Goal: Task Accomplishment & Management: Use online tool/utility

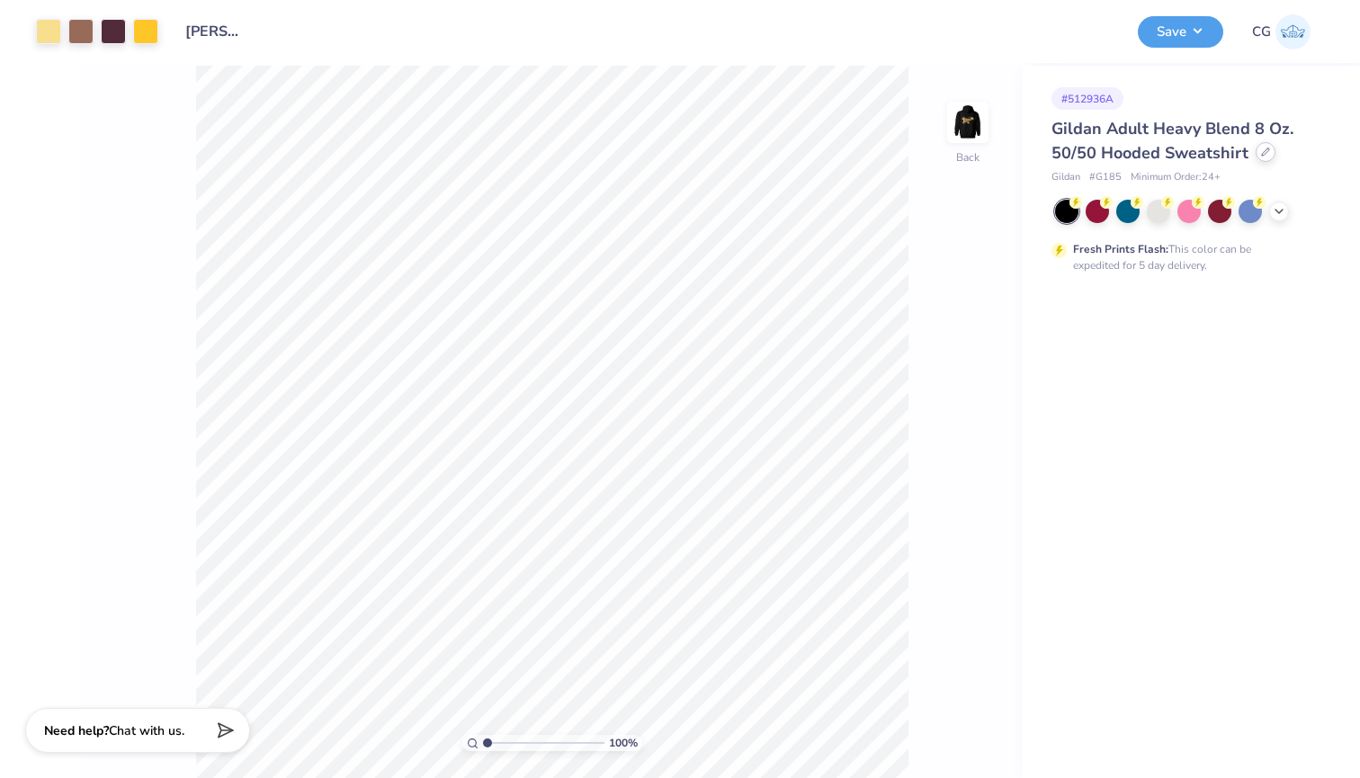
click at [1266, 150] on icon at bounding box center [1265, 151] width 7 height 7
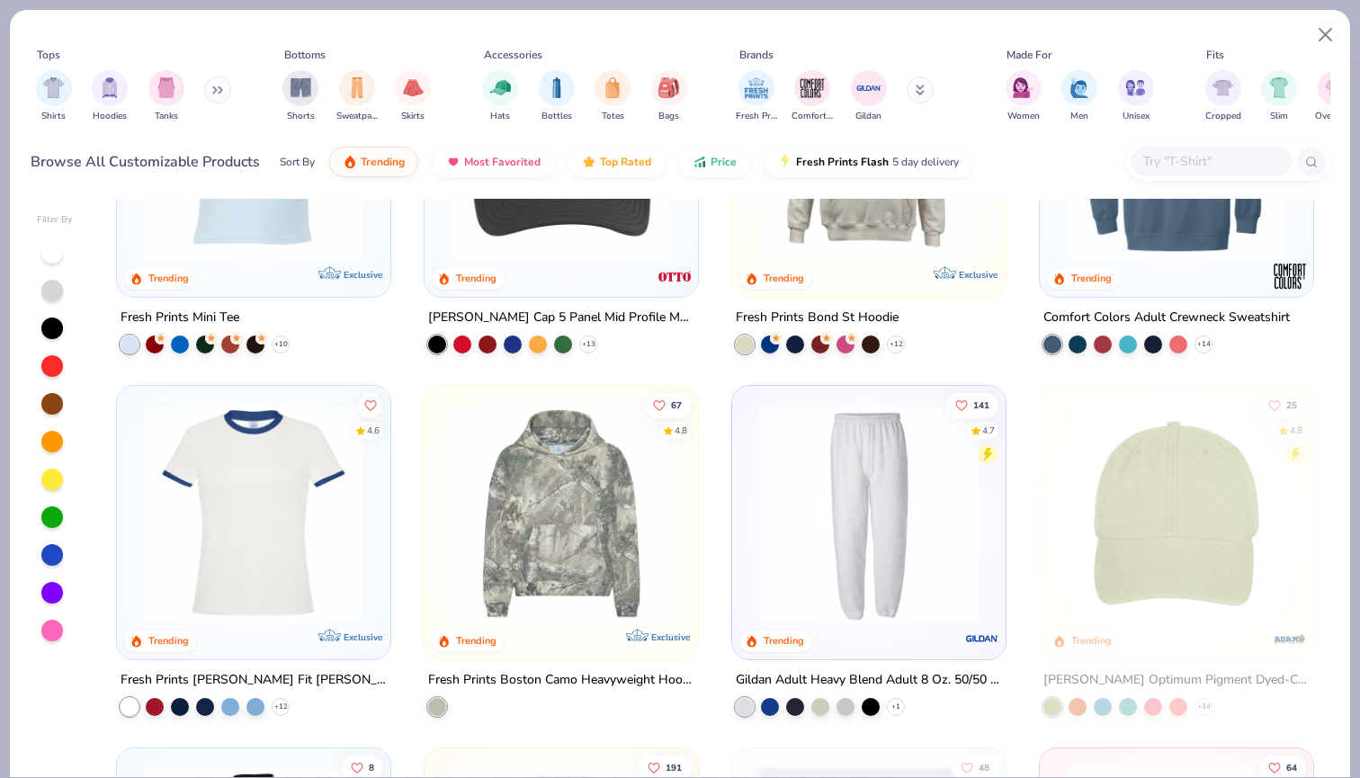
scroll to position [2729, 0]
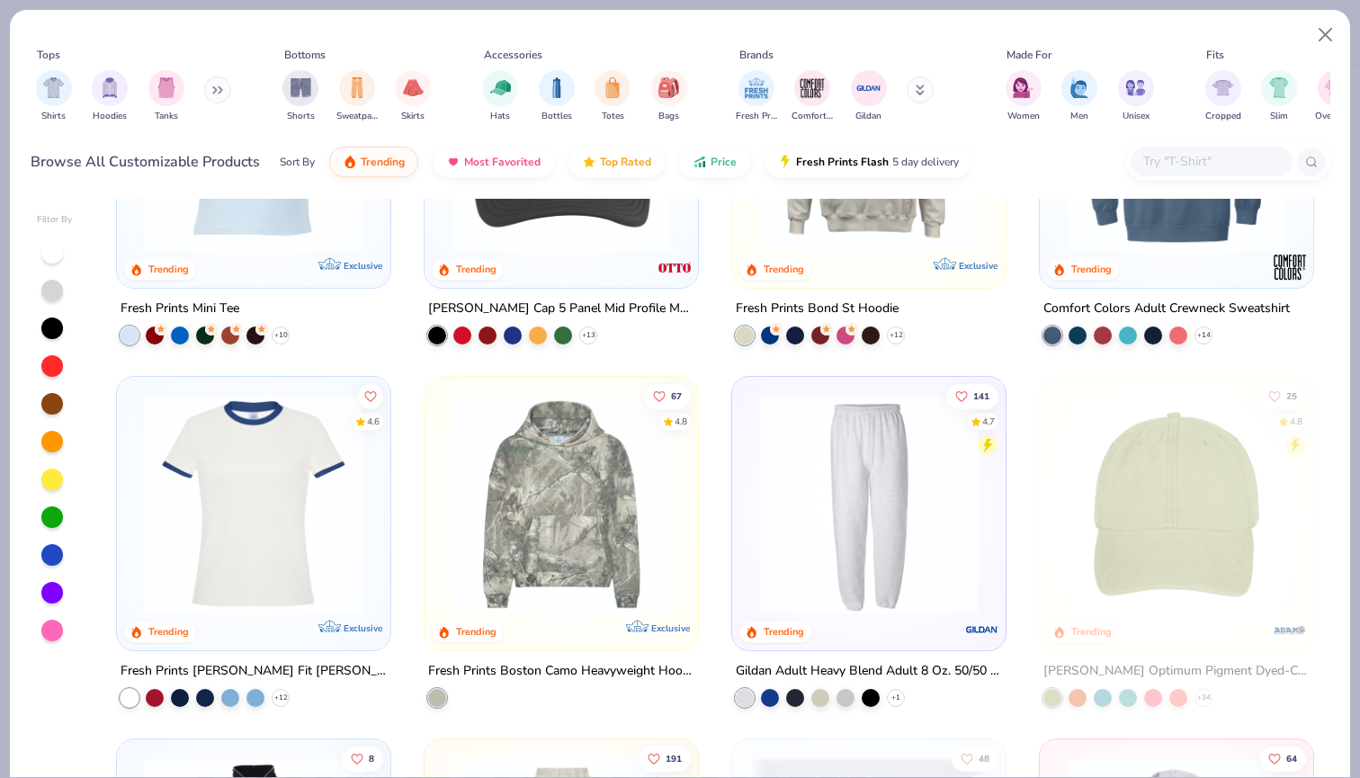
click at [856, 517] on img at bounding box center [868, 504] width 237 height 219
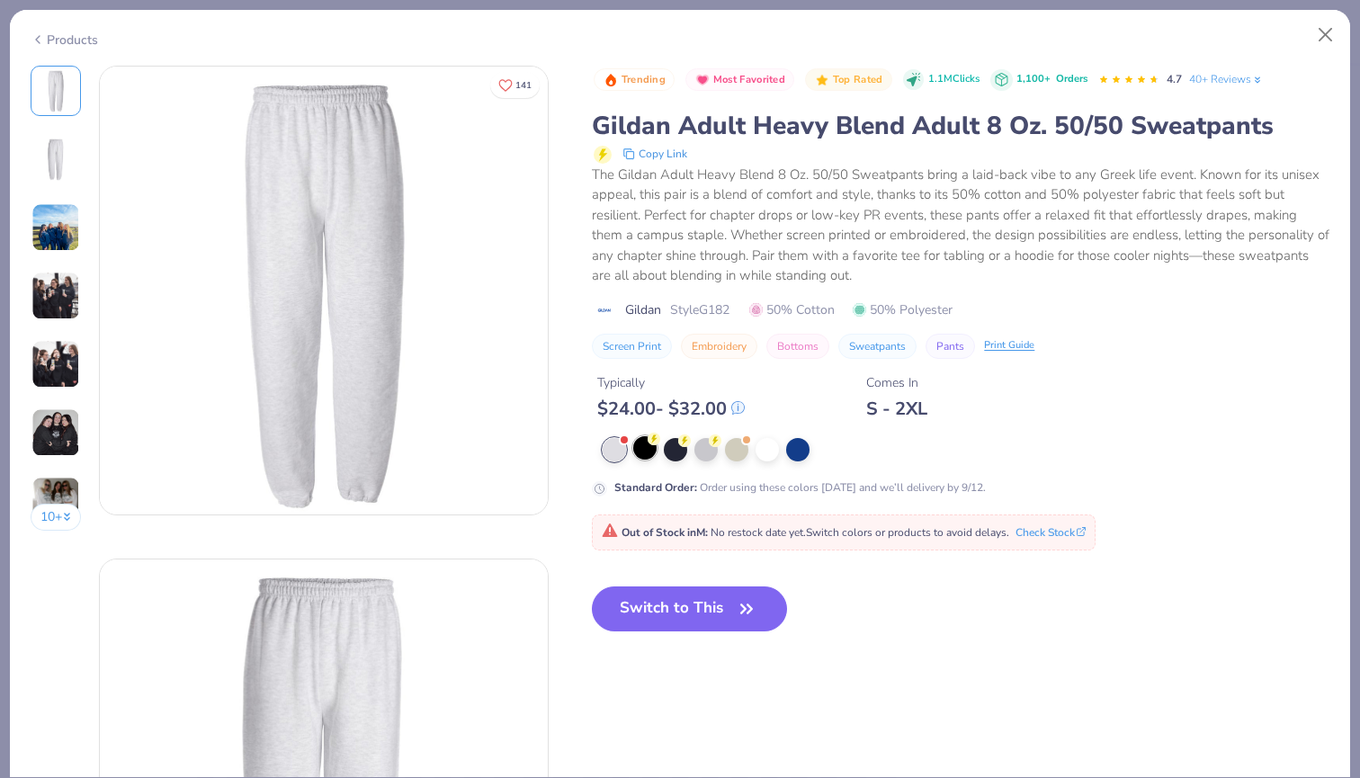
click at [655, 450] on div at bounding box center [644, 447] width 23 height 23
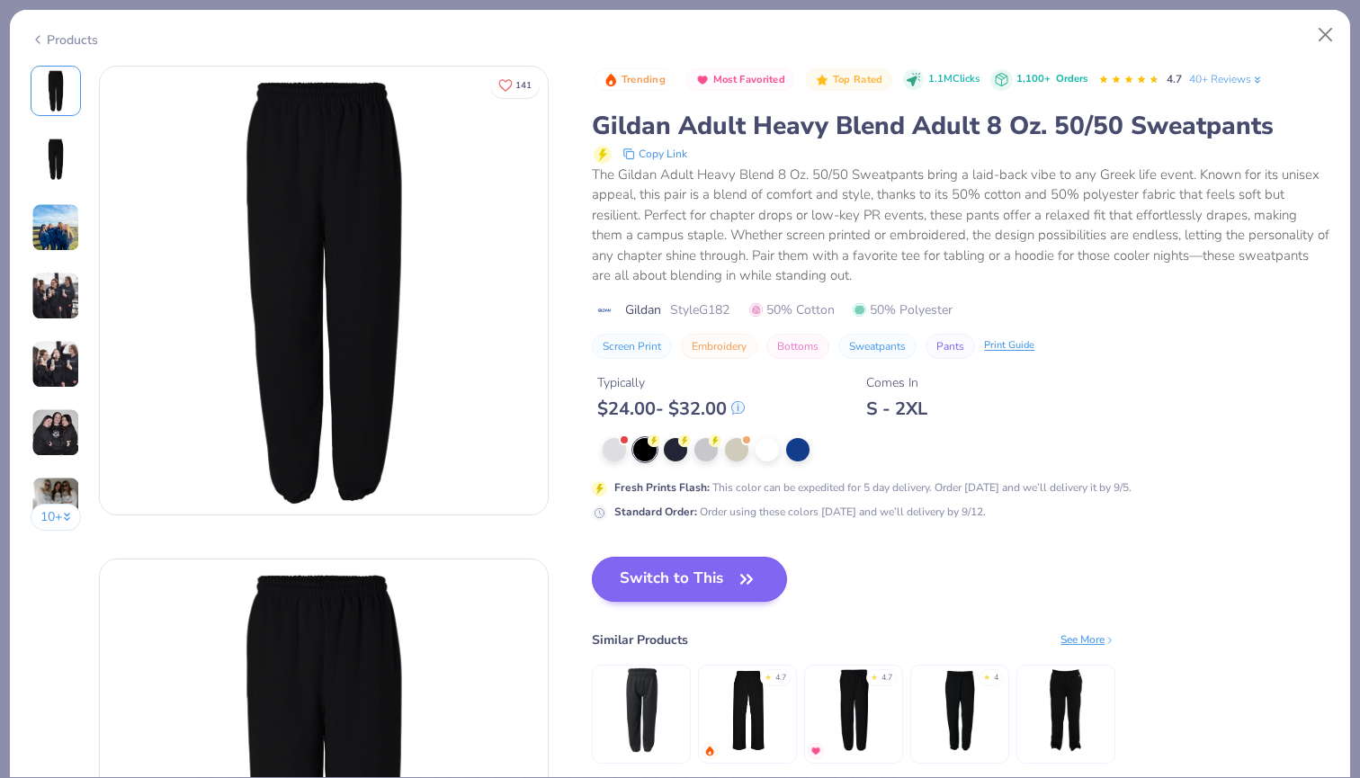
click at [697, 573] on button "Switch to This" at bounding box center [689, 579] width 195 height 45
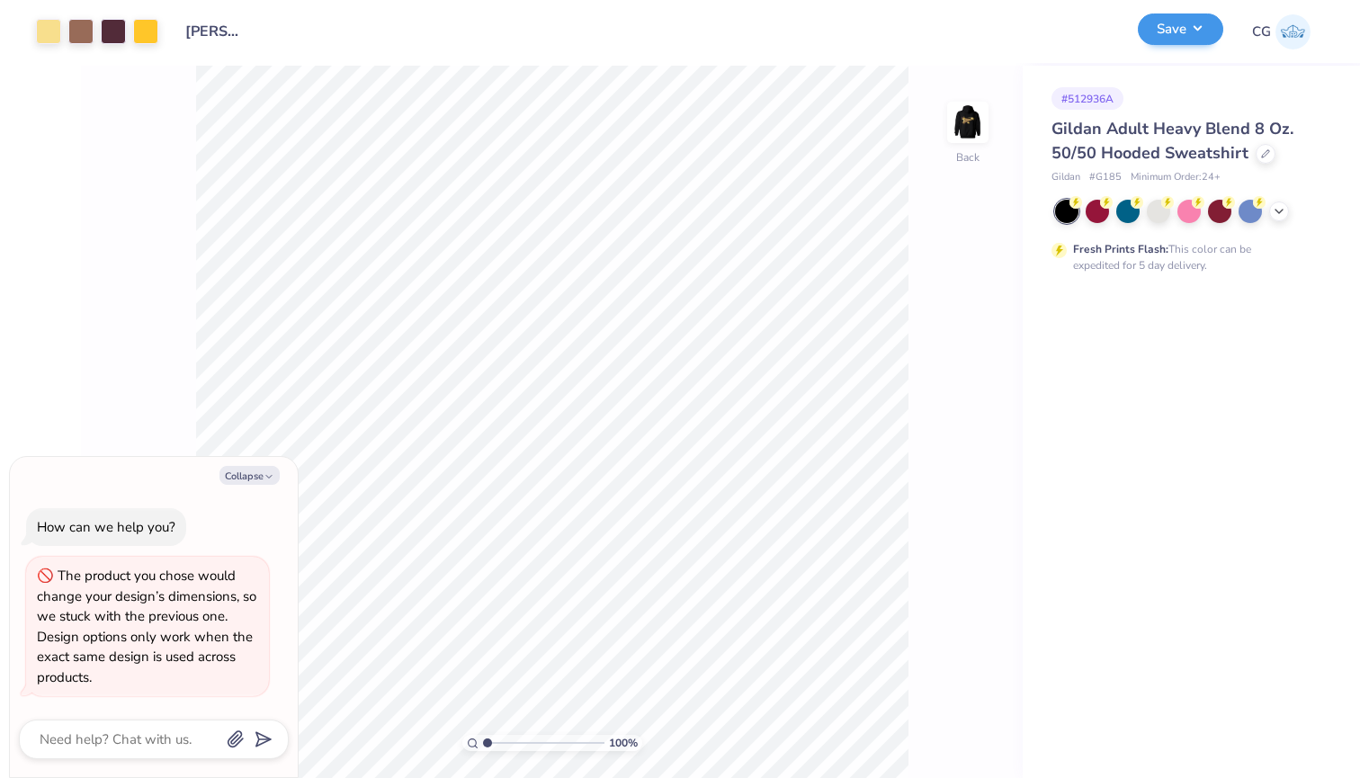
click at [1179, 32] on button "Save" at bounding box center [1180, 28] width 85 height 31
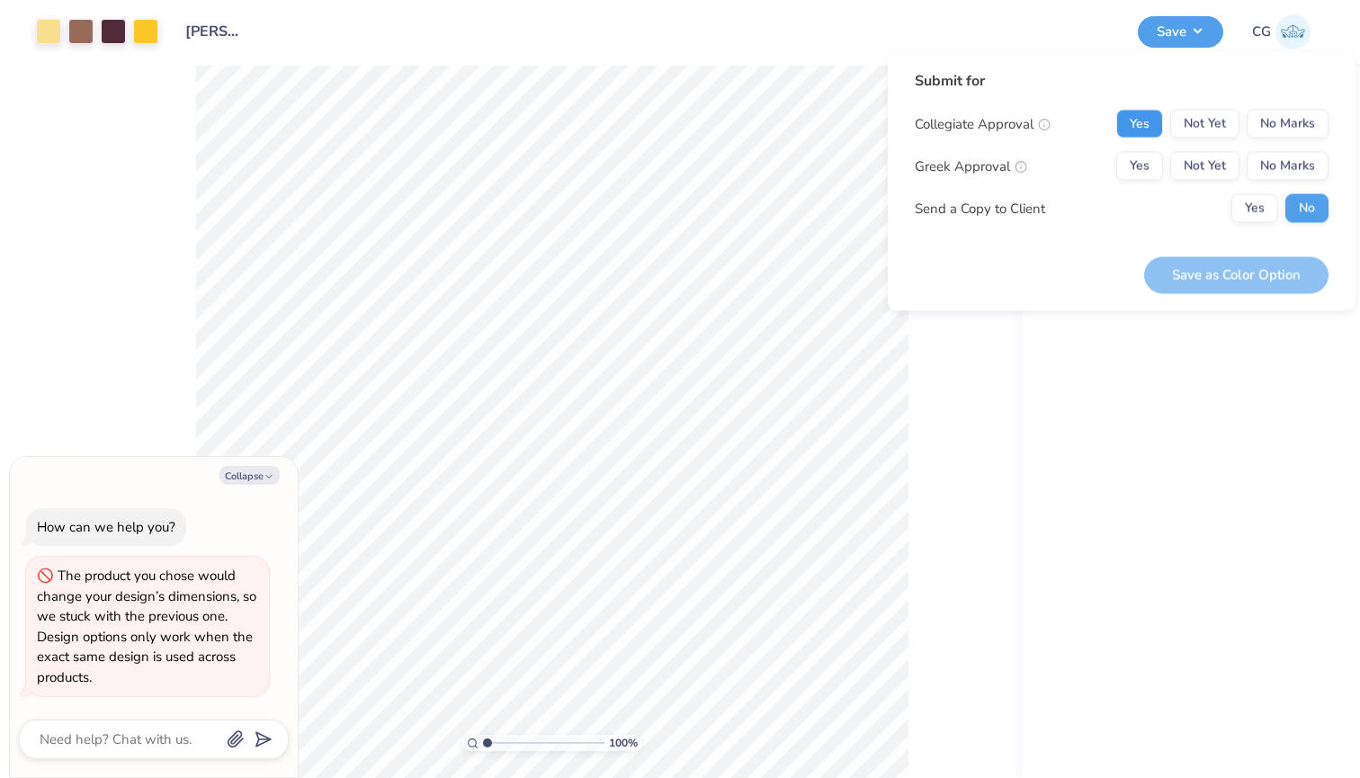
click at [1156, 124] on button "Yes" at bounding box center [1139, 124] width 47 height 29
click at [1202, 168] on button "Not Yet" at bounding box center [1204, 166] width 69 height 29
click at [1204, 282] on button "Save as Color Option" at bounding box center [1236, 274] width 184 height 37
type textarea "x"
